Goal: Task Accomplishment & Management: Complete application form

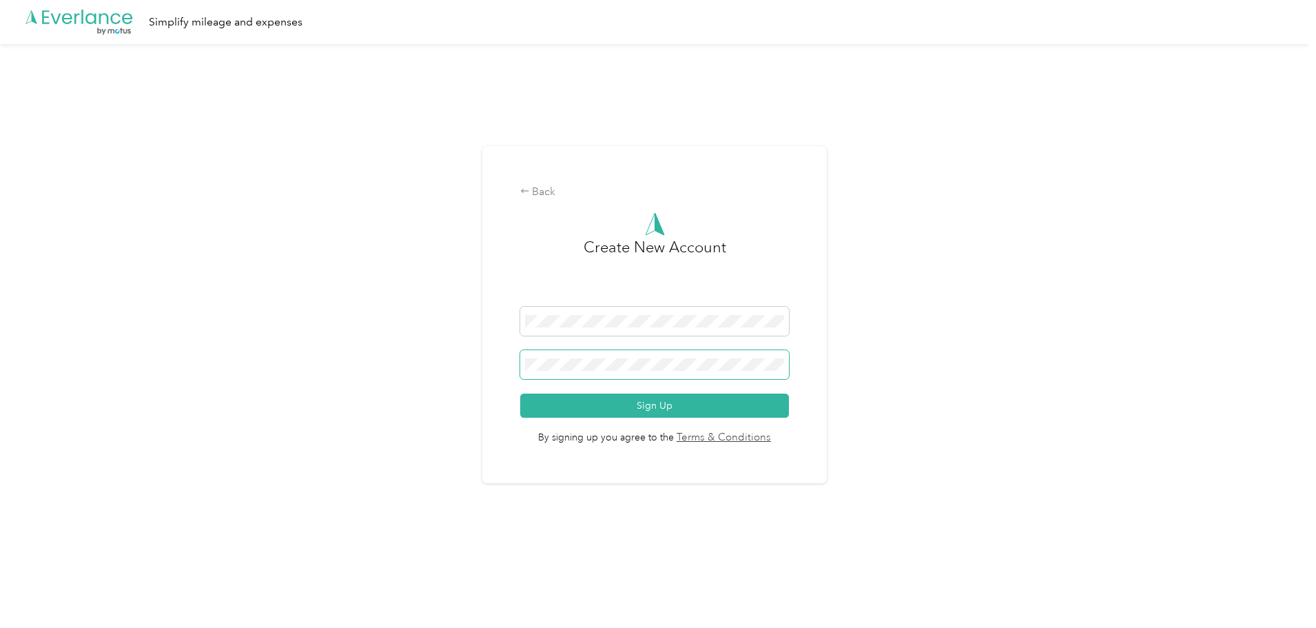
click at [654, 371] on span at bounding box center [654, 364] width 269 height 29
click at [406, 372] on div "Back Create New Account Sign Up By signing up you agree to the Terms & Conditio…" at bounding box center [654, 320] width 1309 height 552
click at [632, 397] on button "Sign Up" at bounding box center [654, 405] width 269 height 24
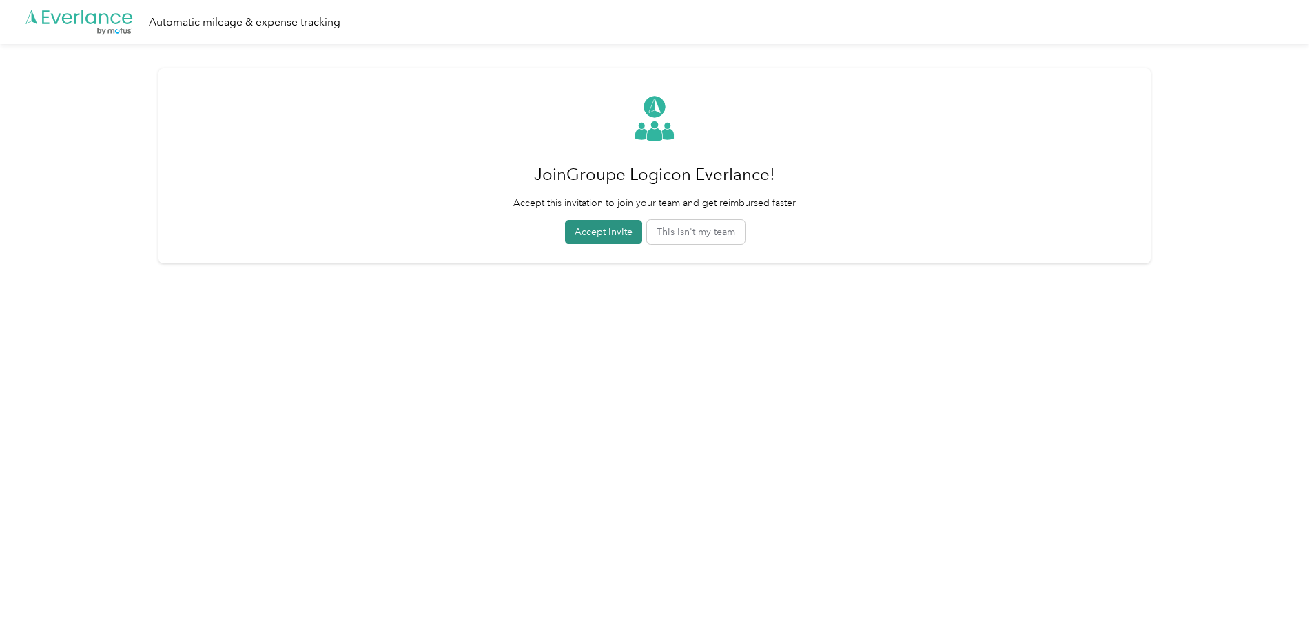
click at [616, 229] on button "Accept invite" at bounding box center [603, 232] width 77 height 24
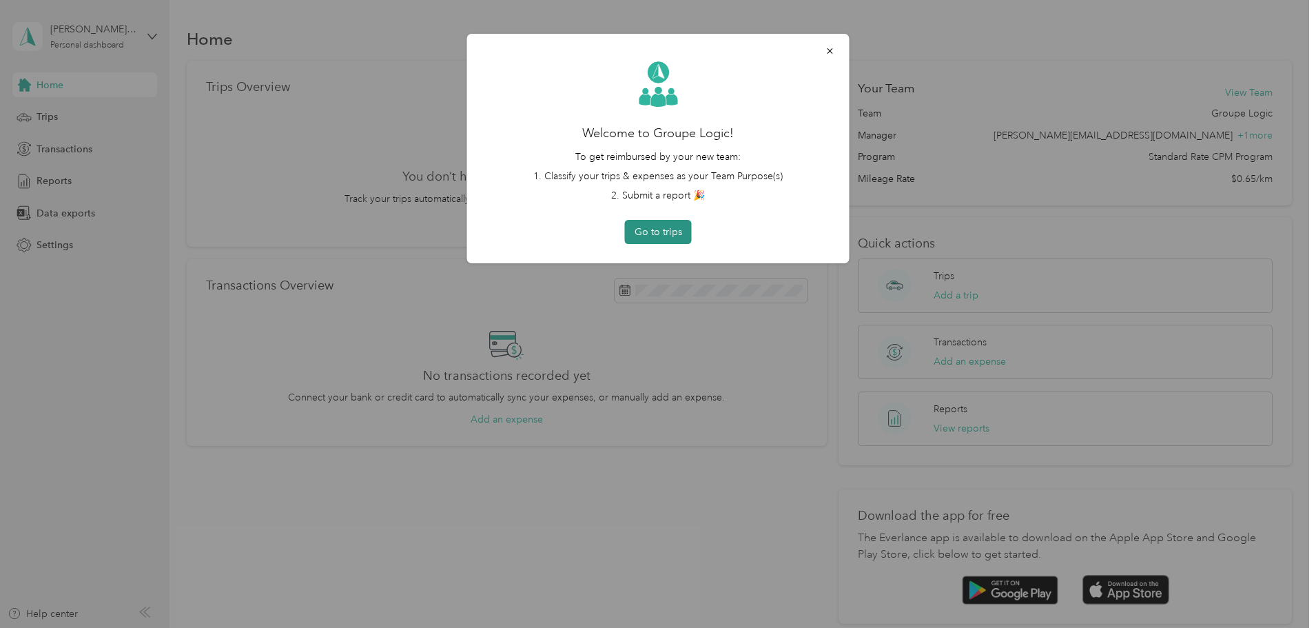
click at [666, 229] on button "Go to trips" at bounding box center [658, 232] width 67 height 24
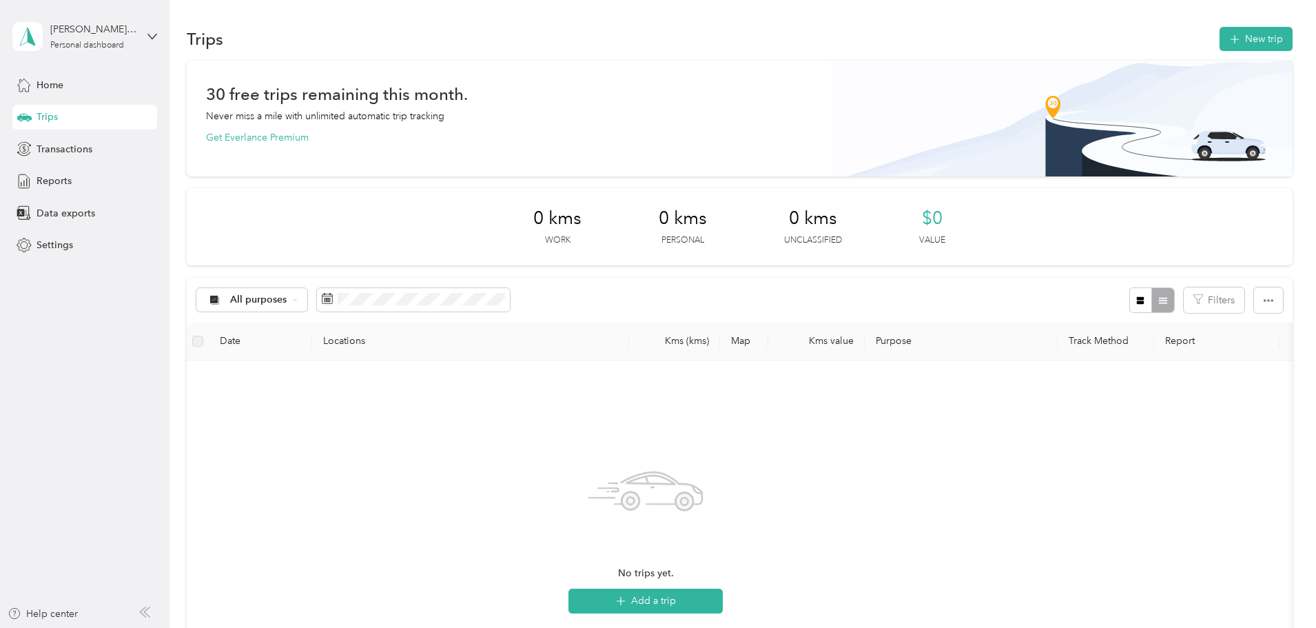
click at [196, 386] on div "30 free trips remaining this month. Never miss a mile with unlimited automatic …" at bounding box center [740, 434] width 1106 height 747
click at [229, 382] on div "30 free trips remaining this month. Never miss a mile with unlimited automatic …" at bounding box center [740, 434] width 1106 height 747
